Goal: Task Accomplishment & Management: Complete application form

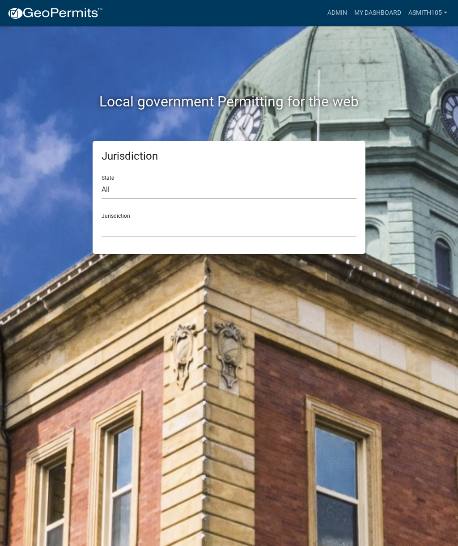
click at [155, 183] on select "All [US_STATE] [US_STATE] [US_STATE] [US_STATE] [US_STATE] [US_STATE] [US_STATE…" at bounding box center [228, 190] width 255 height 18
select select "[US_STATE]"
click at [177, 224] on select "[GEOGRAPHIC_DATA], [US_STATE][PERSON_NAME][GEOGRAPHIC_DATA], [US_STATE][PERSON_…" at bounding box center [228, 228] width 255 height 18
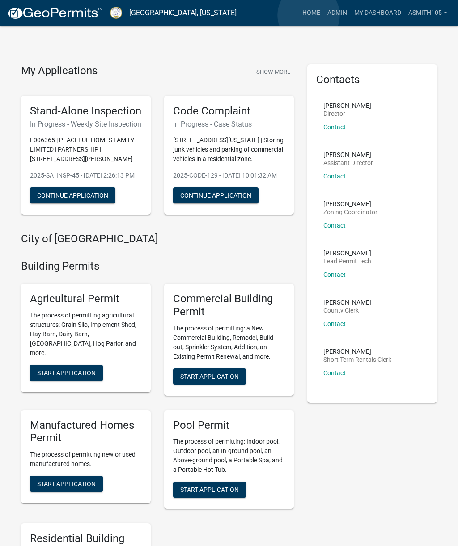
click at [309, 16] on link "Home" at bounding box center [311, 12] width 25 height 17
click at [334, 17] on link "Admin" at bounding box center [337, 12] width 27 height 17
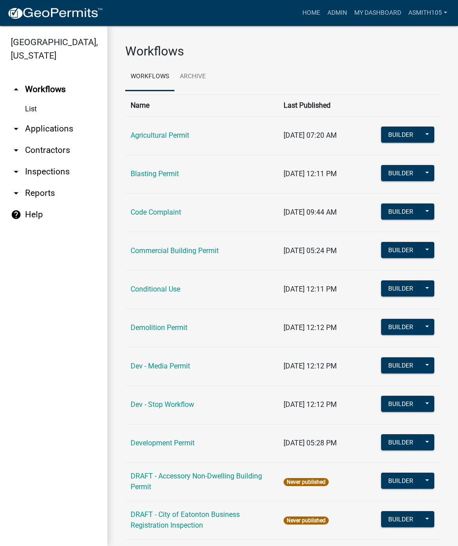
click at [52, 130] on link "arrow_drop_down Applications" at bounding box center [53, 128] width 107 height 21
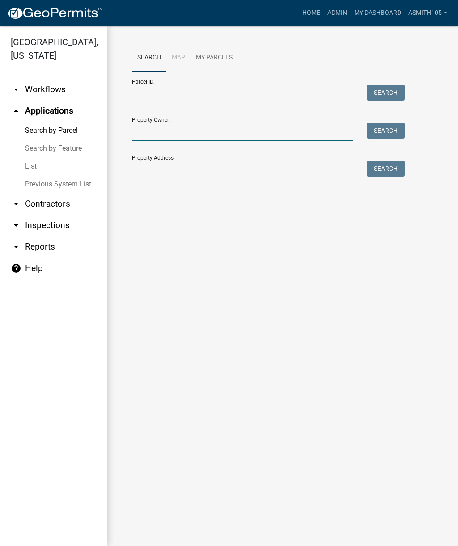
click at [209, 129] on input "Property Owner:" at bounding box center [242, 131] width 221 height 18
click at [378, 128] on button "Search" at bounding box center [386, 130] width 38 height 16
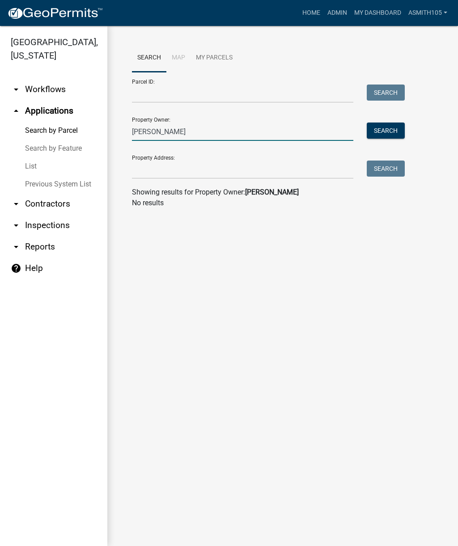
click at [216, 132] on input "[PERSON_NAME]" at bounding box center [242, 131] width 221 height 18
type input "J"
click at [164, 170] on input "Property Address:" at bounding box center [242, 169] width 221 height 18
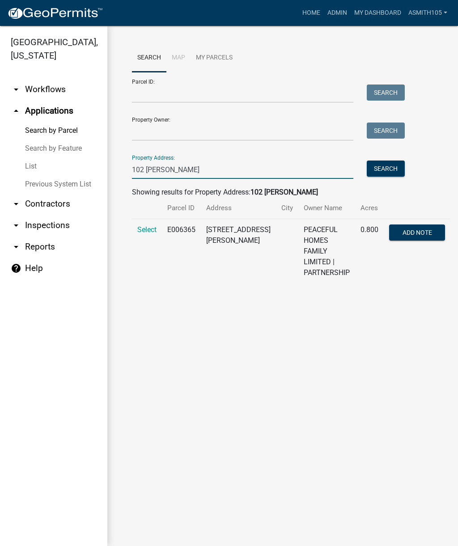
type input "102 [PERSON_NAME]"
click at [145, 230] on span "Select" at bounding box center [146, 229] width 19 height 8
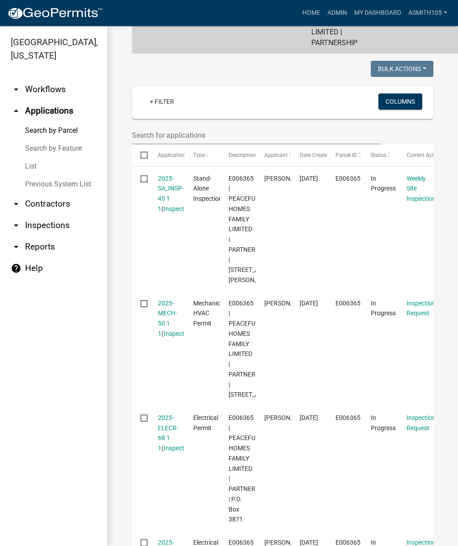
scroll to position [235, 0]
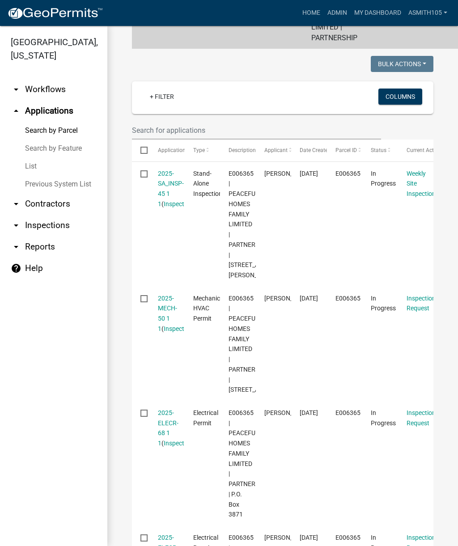
click at [165, 295] on link "2025-MECH-50 1 1" at bounding box center [167, 314] width 19 height 38
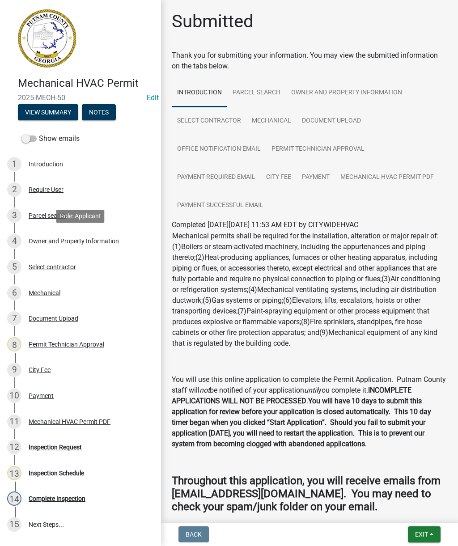
click at [90, 243] on div "Owner and Property Information" at bounding box center [74, 241] width 90 height 6
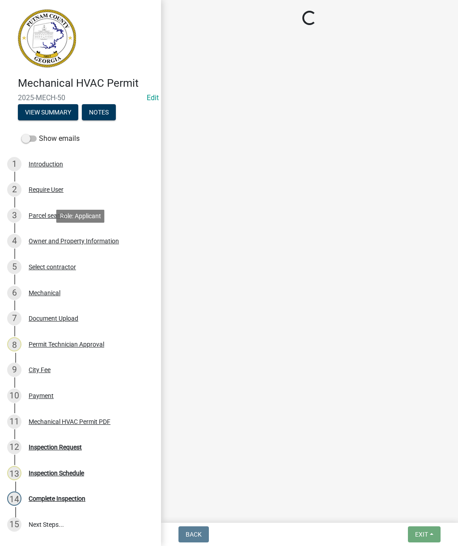
select select "ef7a1fc2-7a7a-426d-b1f0-c9b9b6ca7ff4"
select select "baca39b5-529a-4592-b8f9-0b9bae35b1c2"
select select "ece5c1a9-df30-4702-9587-5deee23533b7"
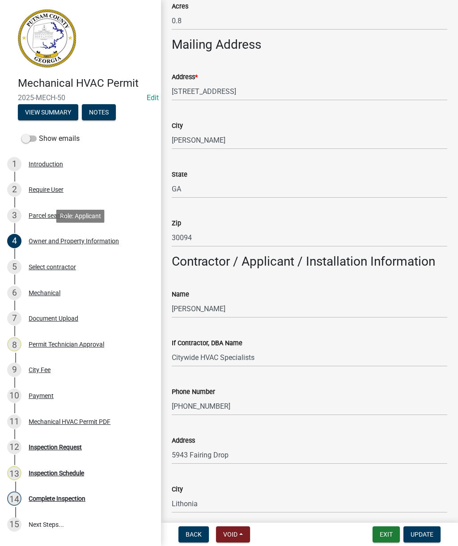
scroll to position [553, 0]
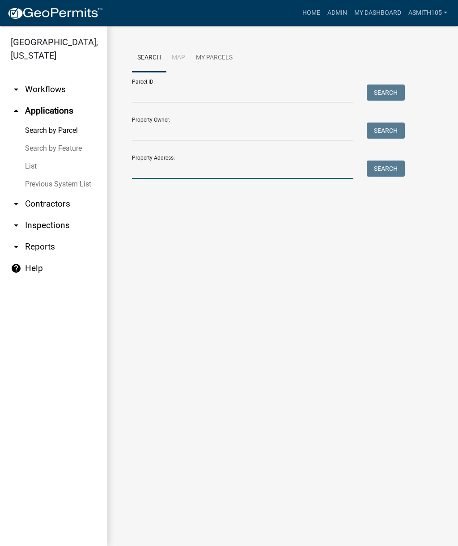
click at [199, 170] on input "Property Address:" at bounding box center [242, 169] width 221 height 18
type input "102 [PERSON_NAME]"
click at [386, 165] on button "Search" at bounding box center [386, 168] width 38 height 16
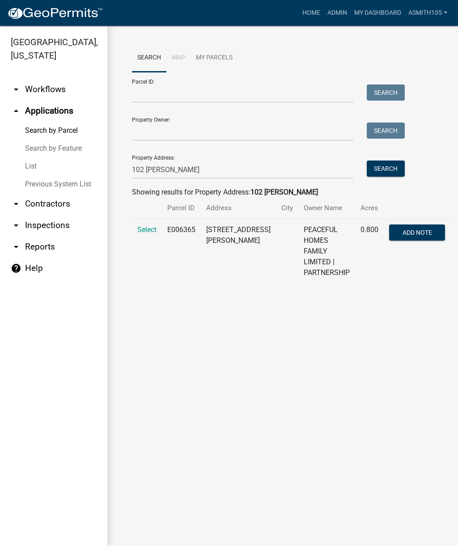
click at [143, 229] on span "Select" at bounding box center [146, 229] width 19 height 8
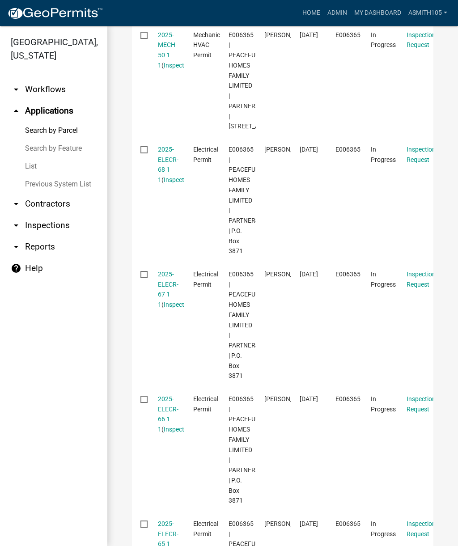
scroll to position [499, 0]
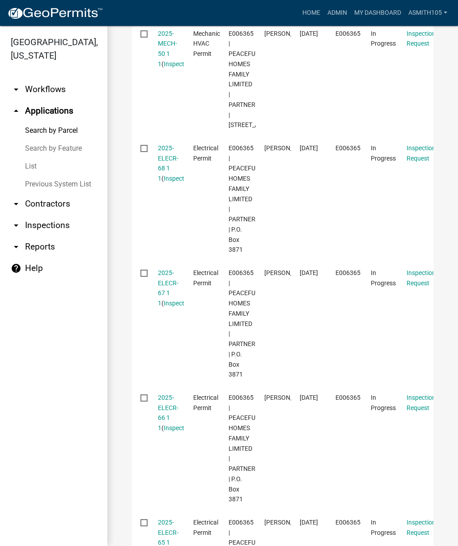
click at [162, 307] on link "2025-ELECR-67 1 1" at bounding box center [168, 288] width 21 height 38
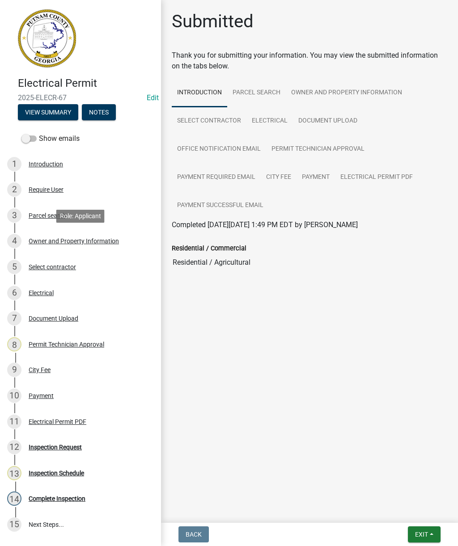
click at [93, 243] on div "Owner and Property Information" at bounding box center [74, 241] width 90 height 6
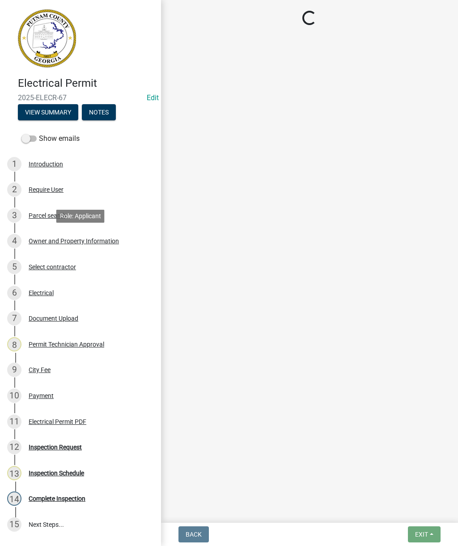
select select "ef7a1fc2-7a7a-426d-b1f0-c9b9b6ca7ff4"
select select "baca39b5-529a-4592-b8f9-0b9bae35b1c2"
select select "ece5c1a9-df30-4702-9587-5deee23533b7"
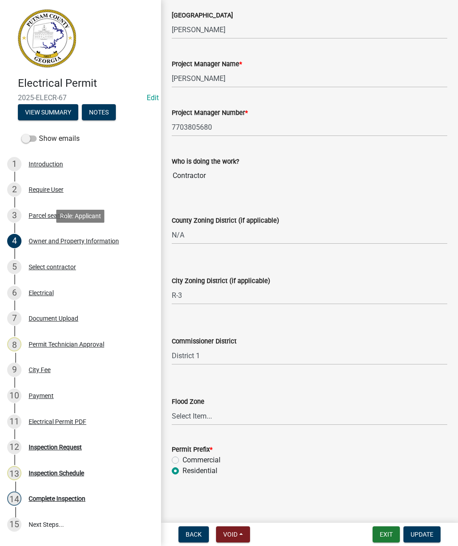
scroll to position [1440, 0]
click at [52, 318] on div "Document Upload" at bounding box center [54, 318] width 50 height 6
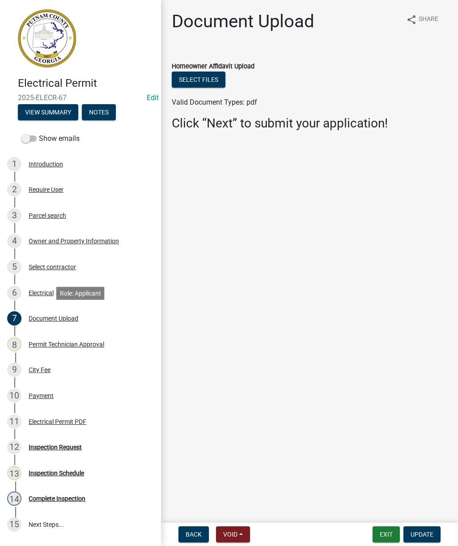
click at [44, 269] on div "Select contractor" at bounding box center [52, 267] width 47 height 6
